Goal: Task Accomplishment & Management: Use online tool/utility

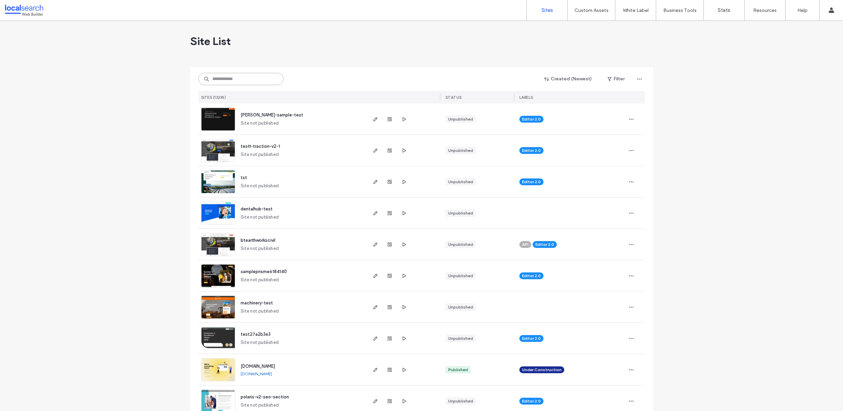
click at [249, 82] on input at bounding box center [240, 79] width 85 height 12
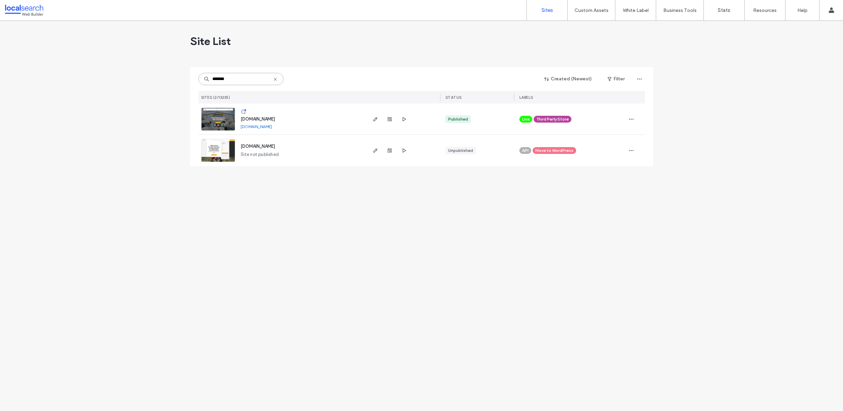
type input "*******"
click at [217, 119] on img at bounding box center [217, 131] width 33 height 46
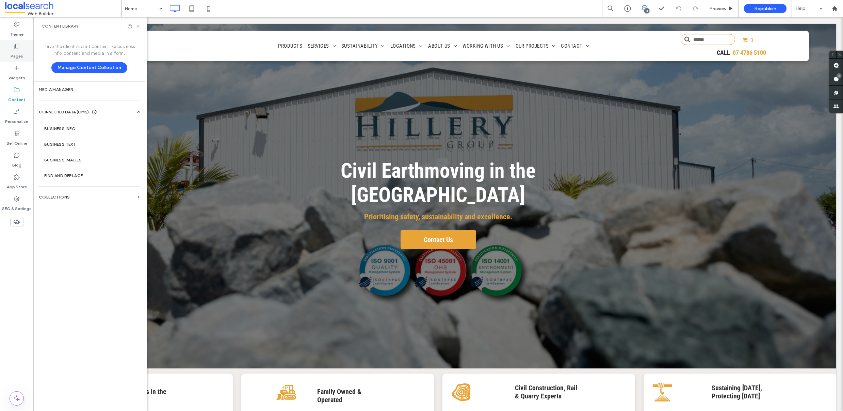
click at [22, 56] on label "Pages" at bounding box center [17, 55] width 13 height 10
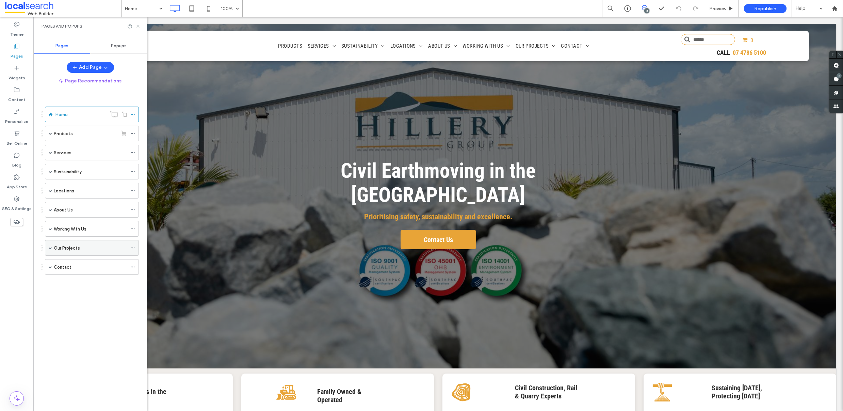
click at [49, 247] on span at bounding box center [50, 247] width 3 height 3
click at [106, 260] on div "Projects" at bounding box center [90, 263] width 58 height 7
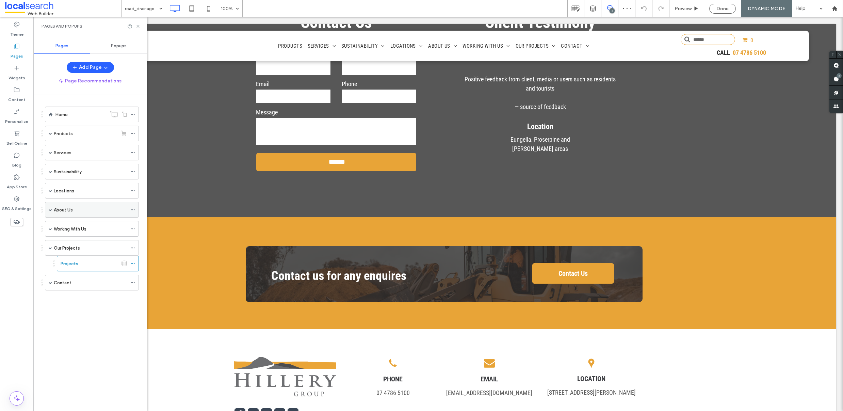
scroll to position [963, 0]
click at [125, 264] on use at bounding box center [124, 262] width 5 height 5
click at [125, 264] on icon at bounding box center [123, 263] width 5 height 6
click at [132, 263] on icon at bounding box center [132, 263] width 5 height 5
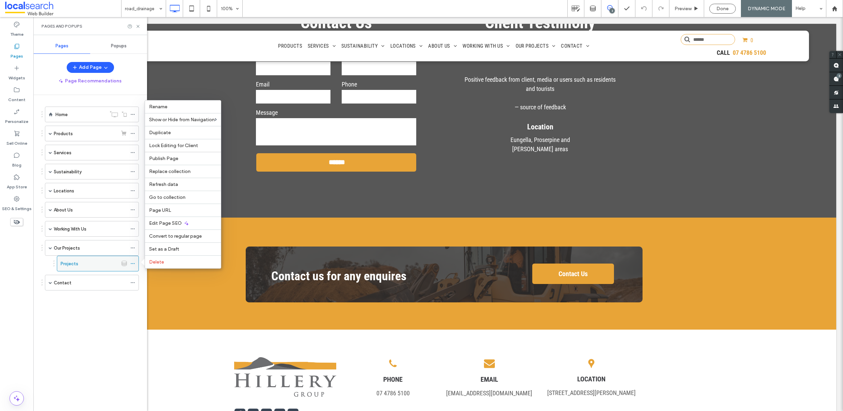
click at [132, 263] on icon at bounding box center [132, 263] width 5 height 5
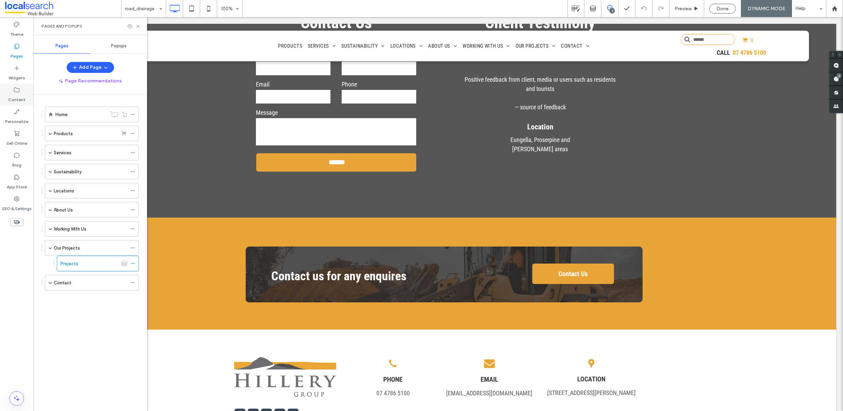
click at [18, 84] on div "Content" at bounding box center [16, 95] width 33 height 22
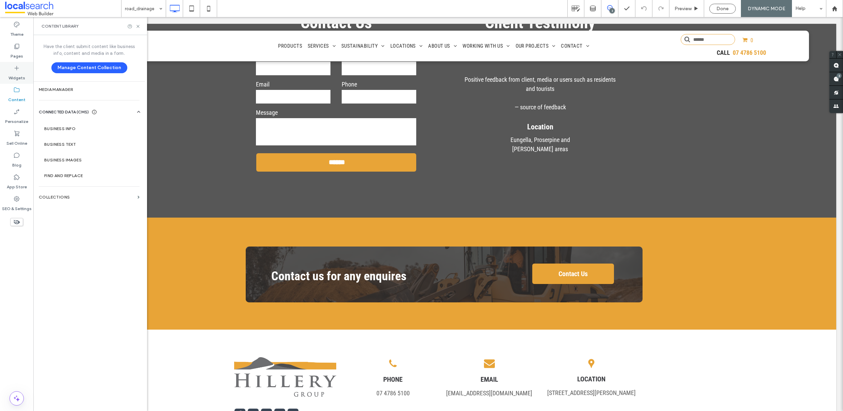
click at [18, 74] on label "Widgets" at bounding box center [17, 76] width 17 height 10
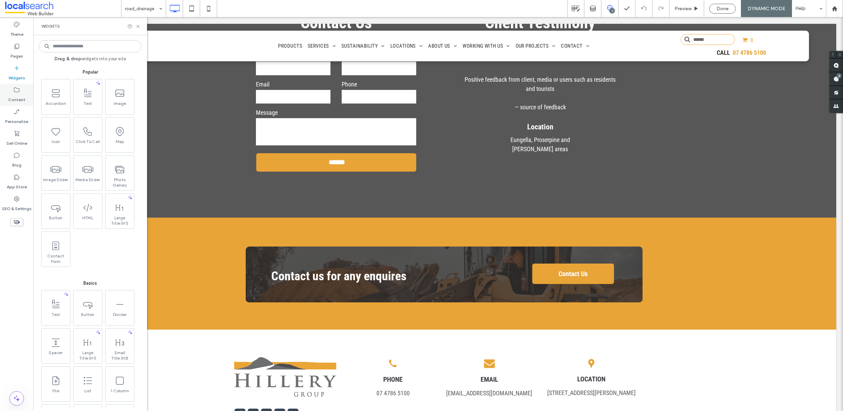
click at [18, 98] on label "Content" at bounding box center [16, 98] width 17 height 10
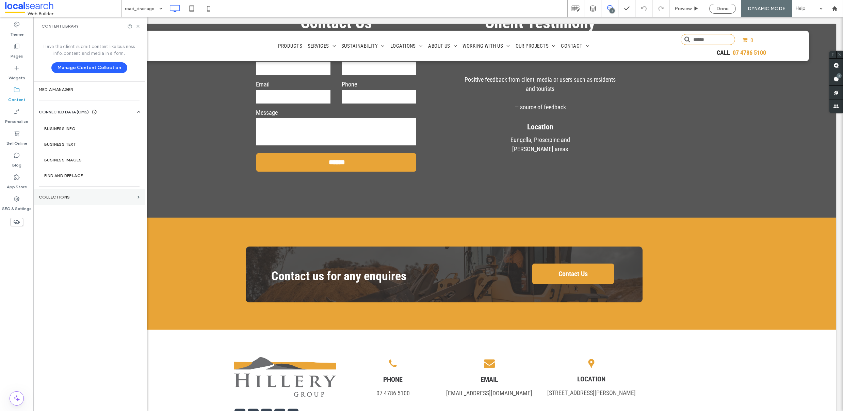
click at [78, 194] on section "Collections" at bounding box center [89, 197] width 112 height 16
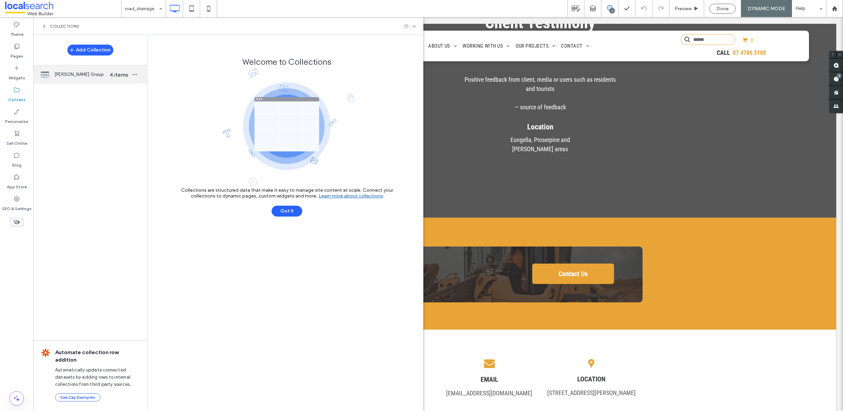
click at [76, 70] on div "Hillery Group 4 items" at bounding box center [90, 74] width 114 height 18
